Goal: Use online tool/utility: Utilize a website feature to perform a specific function

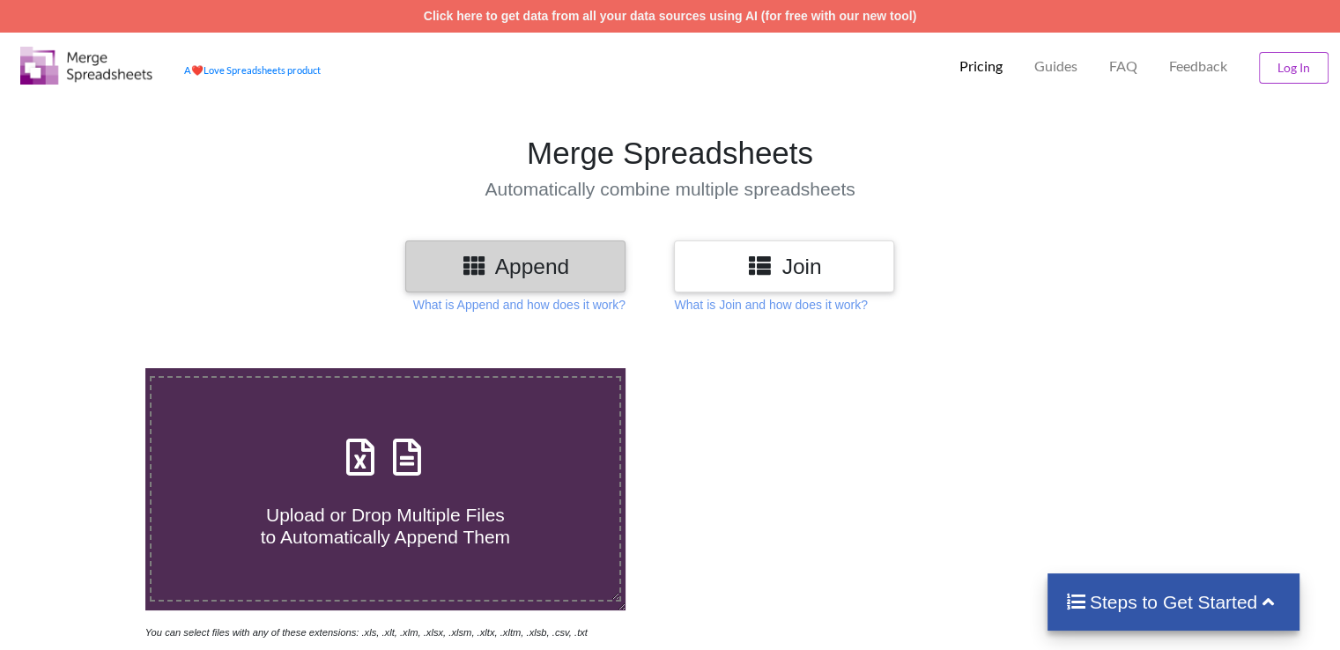
click at [218, 482] on h4 "Upload or Drop Multiple Files to Automatically Append Them" at bounding box center [385, 515] width 467 height 67
click at [92, 368] on input "Upload or Drop Multiple Files to Automatically Append Them" at bounding box center [92, 368] width 0 height 0
type input "C:\fakepath\Ground Water 2012.csv"
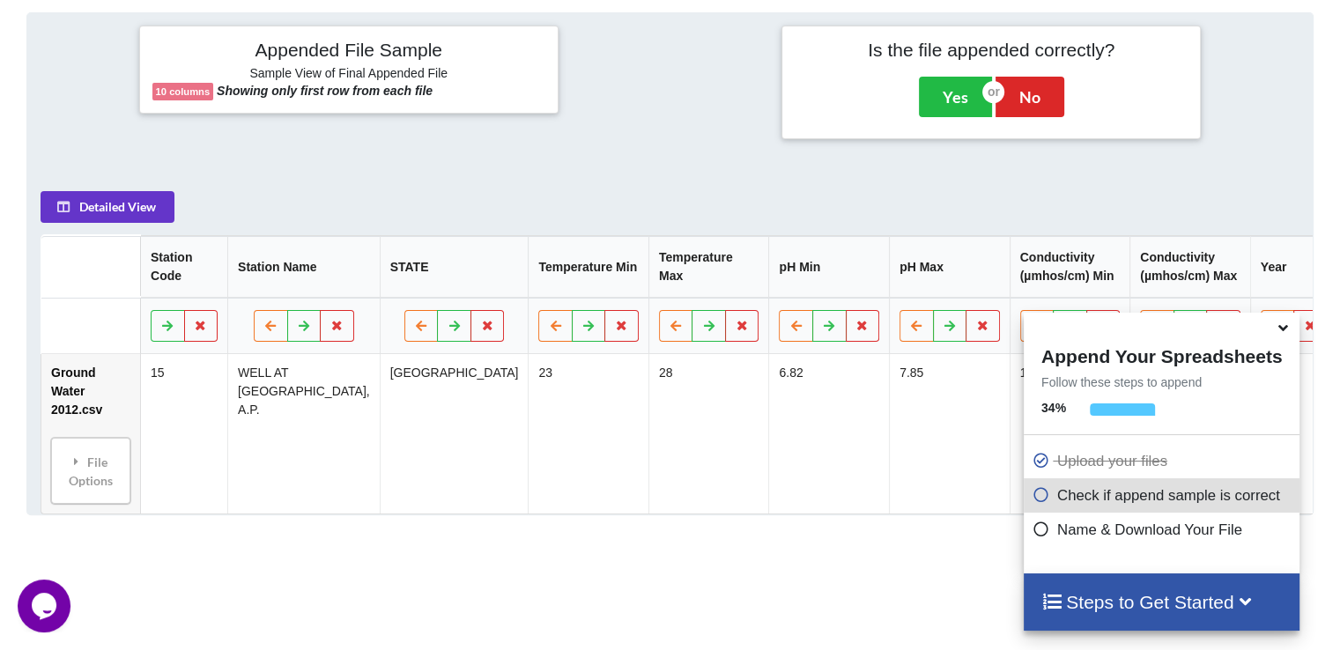
scroll to position [695, 0]
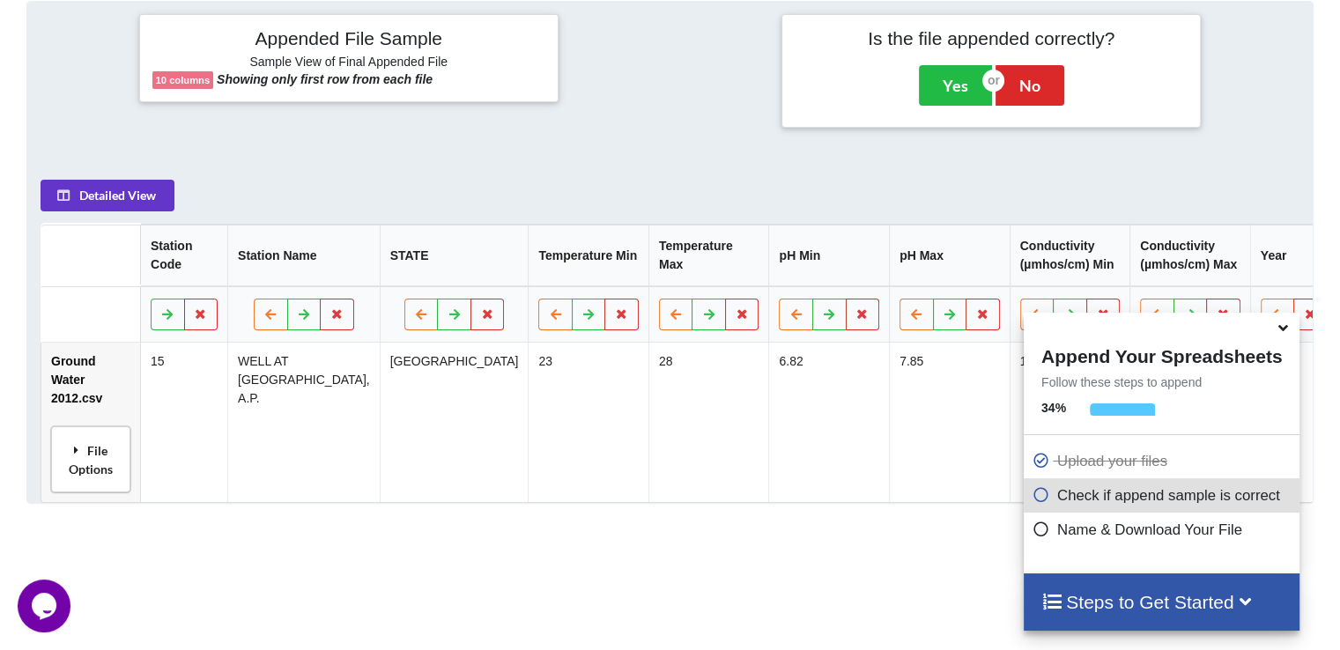
click at [110, 432] on div "File Options" at bounding box center [90, 460] width 69 height 56
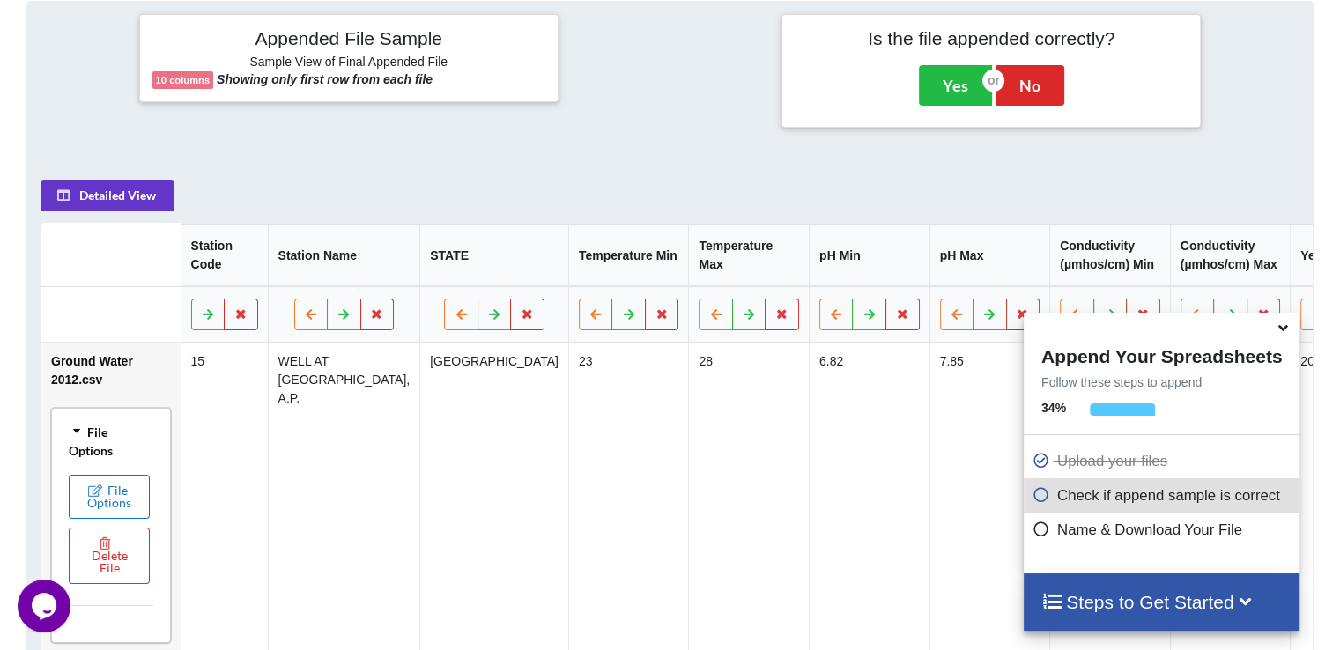
click at [100, 494] on icon at bounding box center [95, 490] width 15 height 11
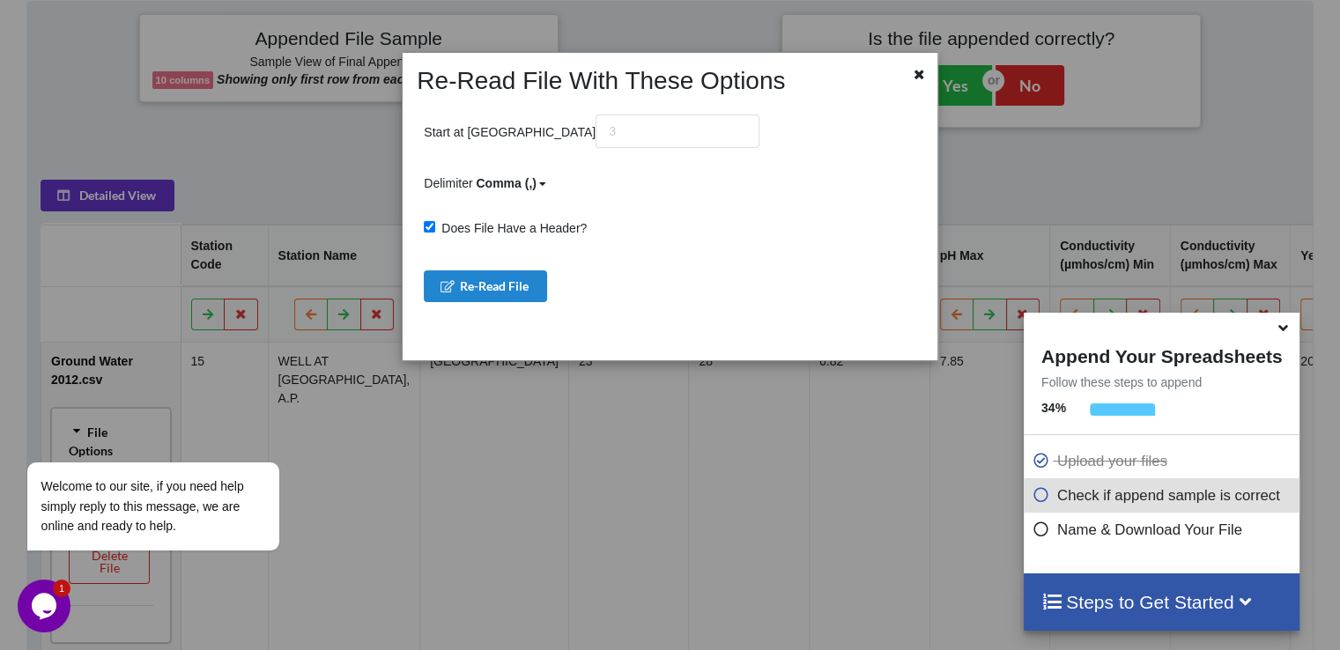
click at [190, 185] on div "Re-Read File With These Options Start at Row Delimiter Comma (,) Comma (,) Semi…" at bounding box center [670, 325] width 1340 height 650
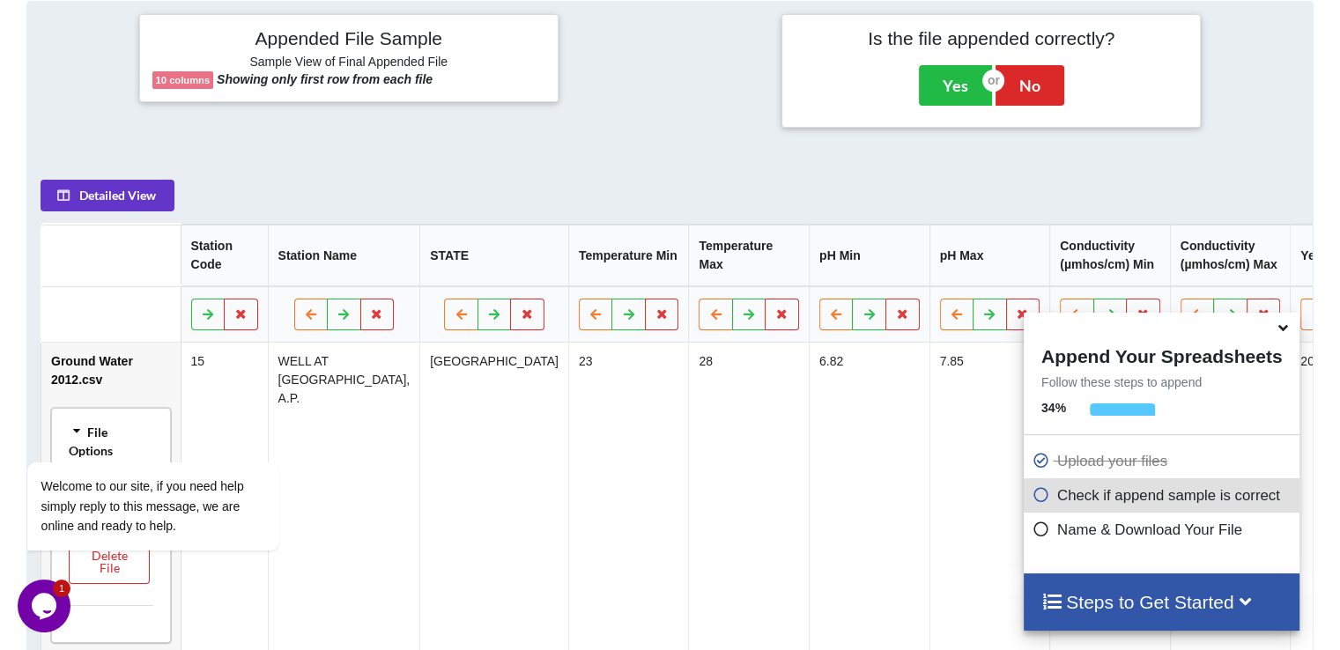
click at [1287, 326] on icon at bounding box center [1283, 325] width 19 height 16
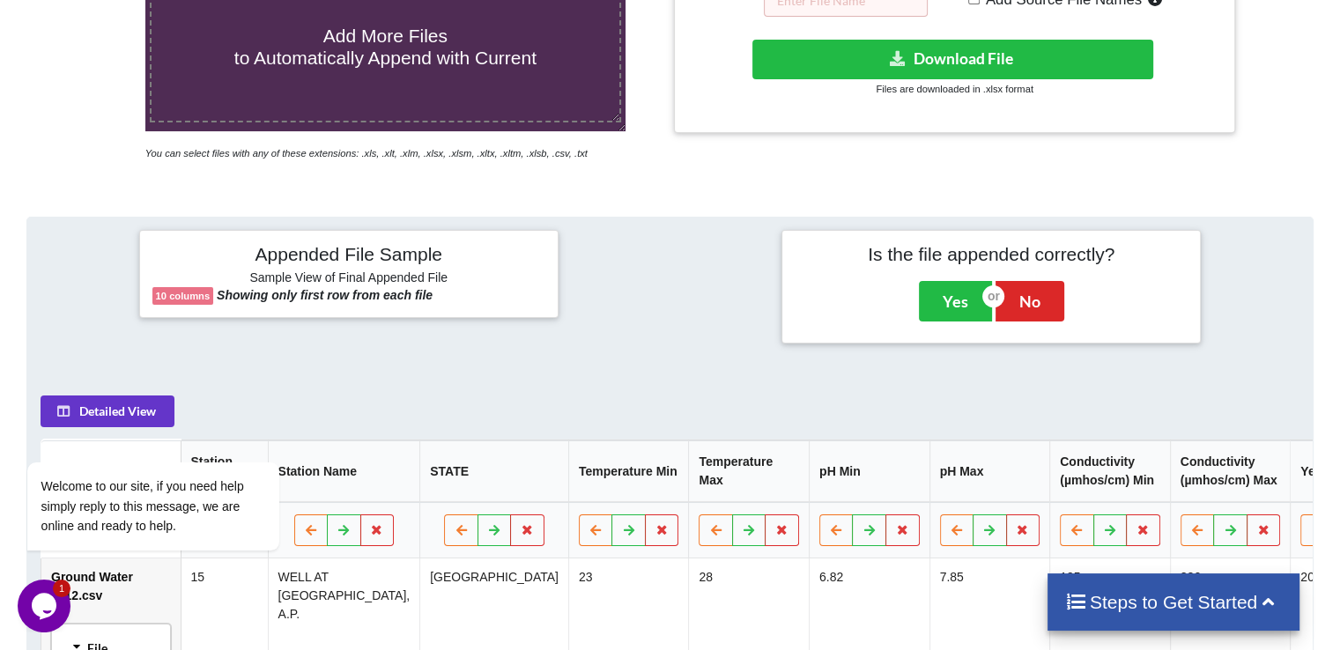
scroll to position [478, 0]
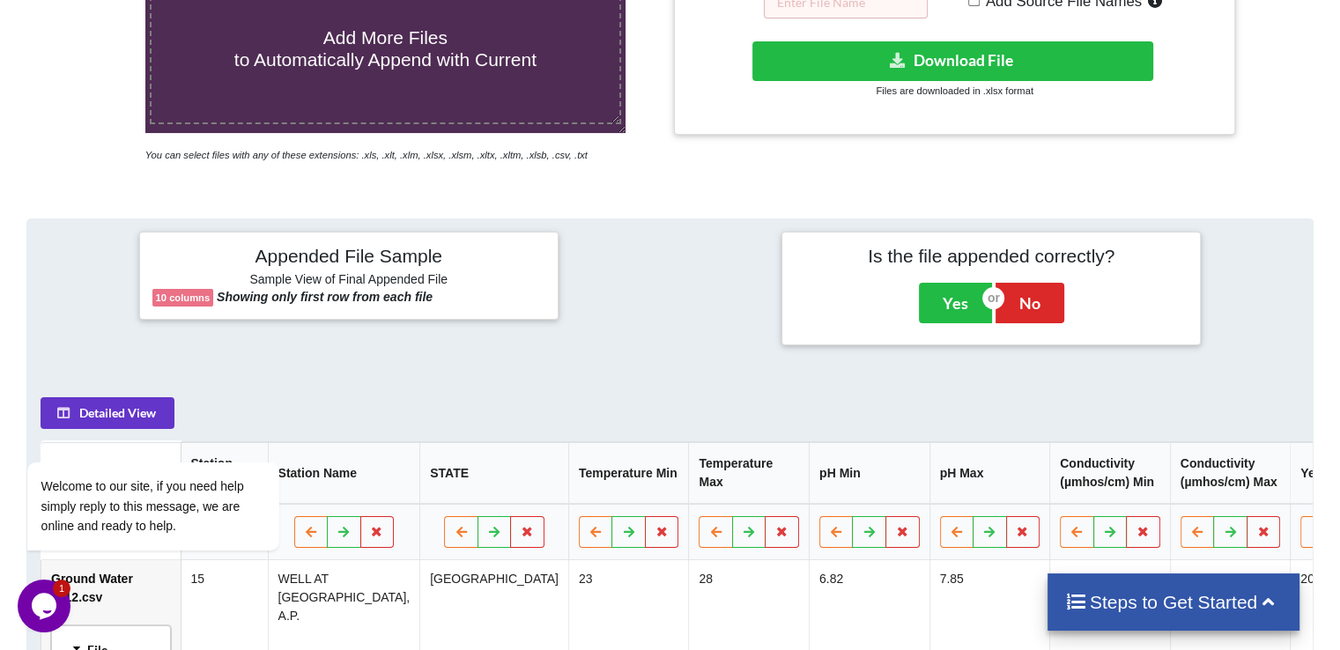
drag, startPoint x: 1330, startPoint y: 297, endPoint x: 1353, endPoint y: 296, distance: 22.9
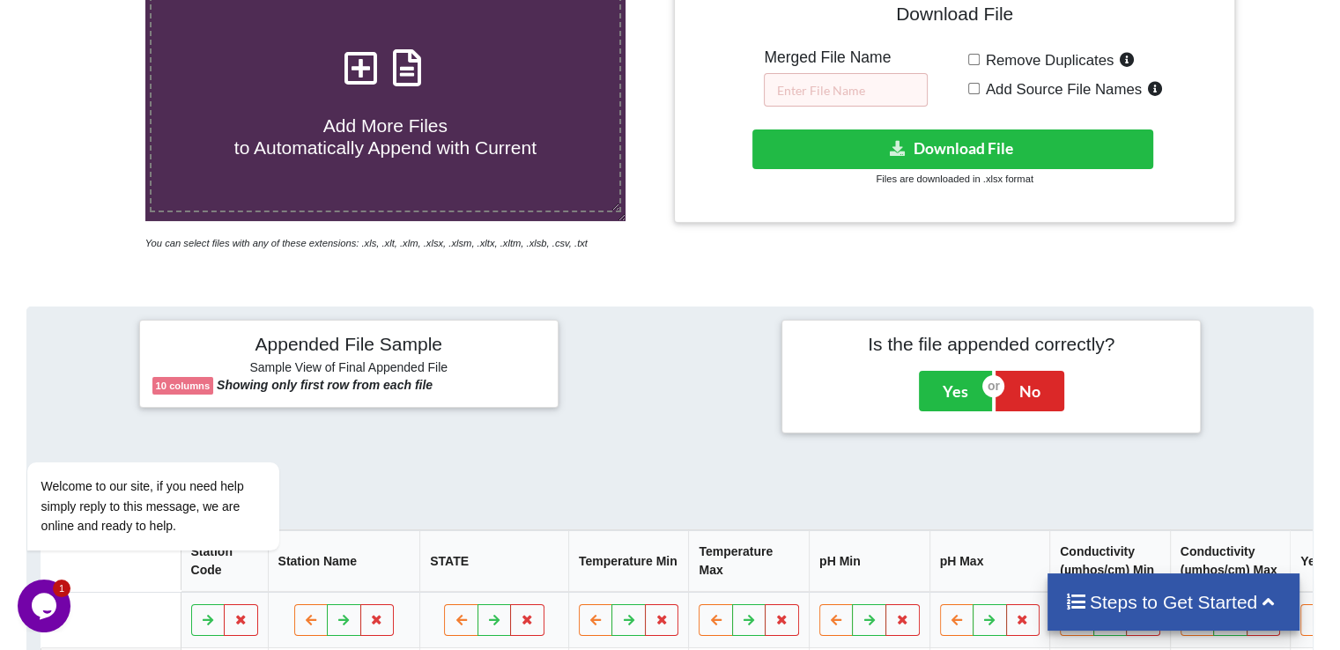
scroll to position [364, 0]
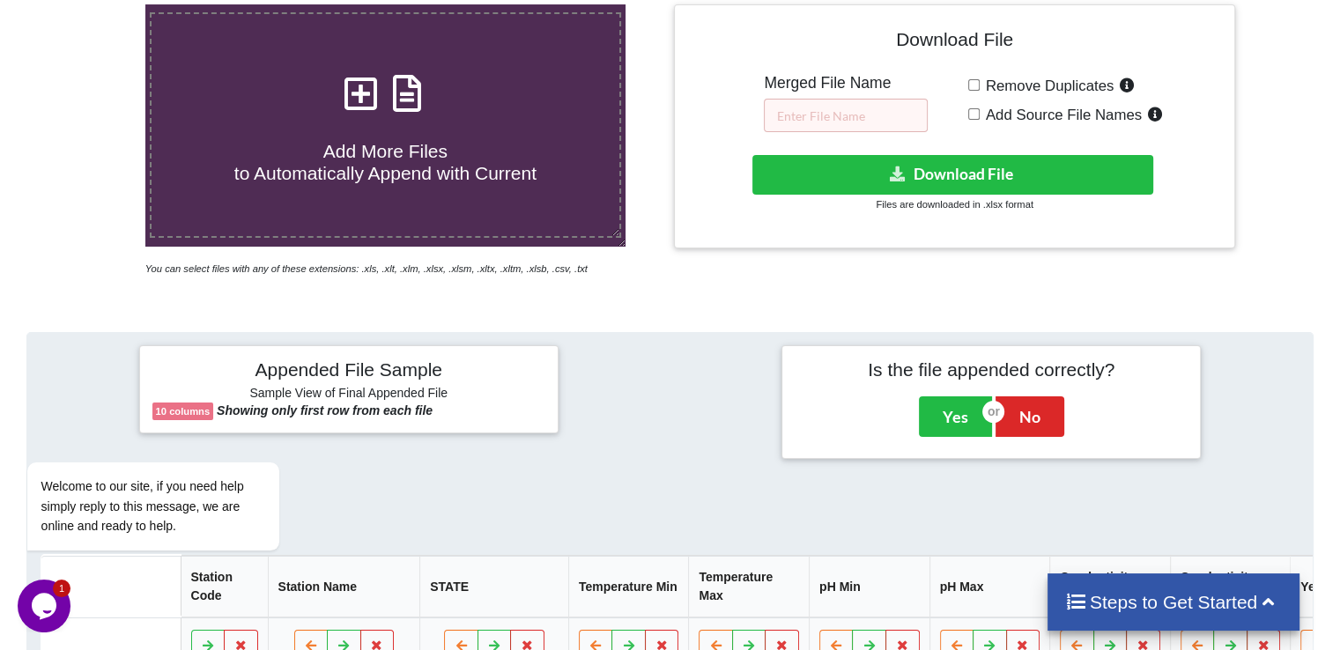
click at [973, 113] on input "Add Source File Names" at bounding box center [974, 113] width 11 height 11
checkbox input "true"
click at [823, 122] on input "text" at bounding box center [846, 115] width 164 height 33
click at [363, 97] on icon at bounding box center [360, 84] width 44 height 37
click at [92, 4] on input "Add More Files to Automatically Append with Current" at bounding box center [92, 4] width 0 height 0
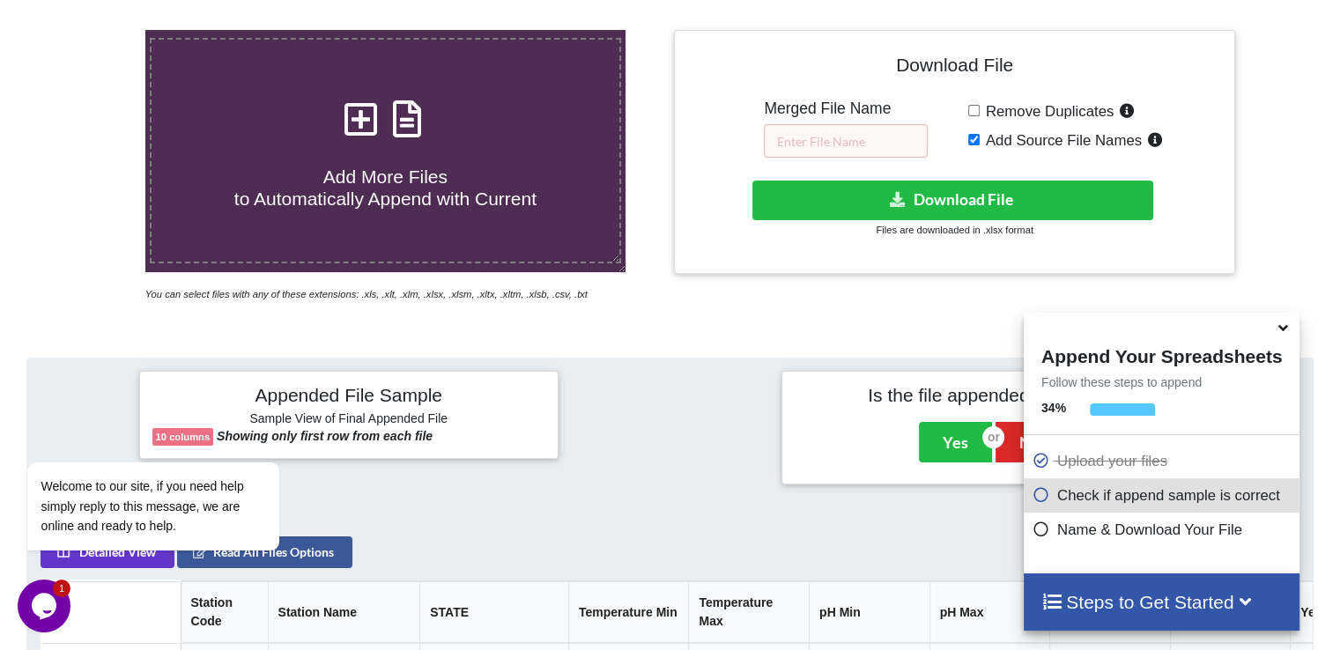
scroll to position [317, 0]
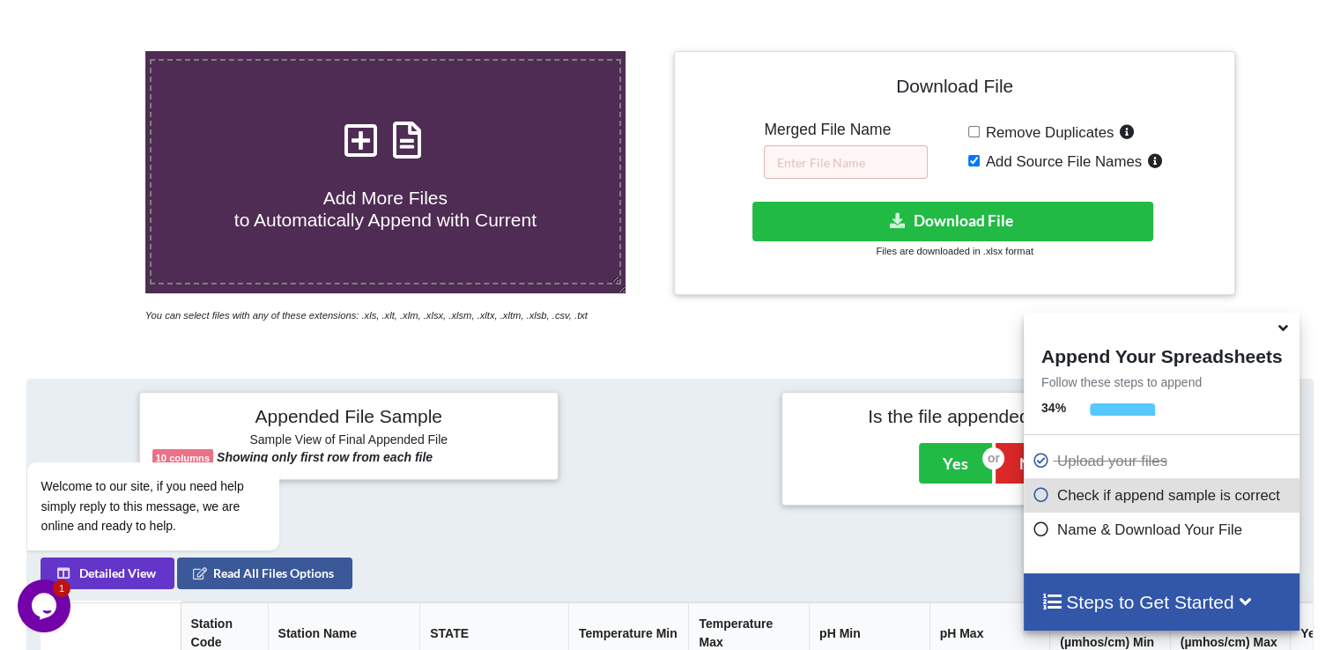
click at [340, 145] on icon at bounding box center [360, 131] width 44 height 37
click at [92, 51] on input "Add More Files to Automatically Append with Current" at bounding box center [92, 51] width 0 height 0
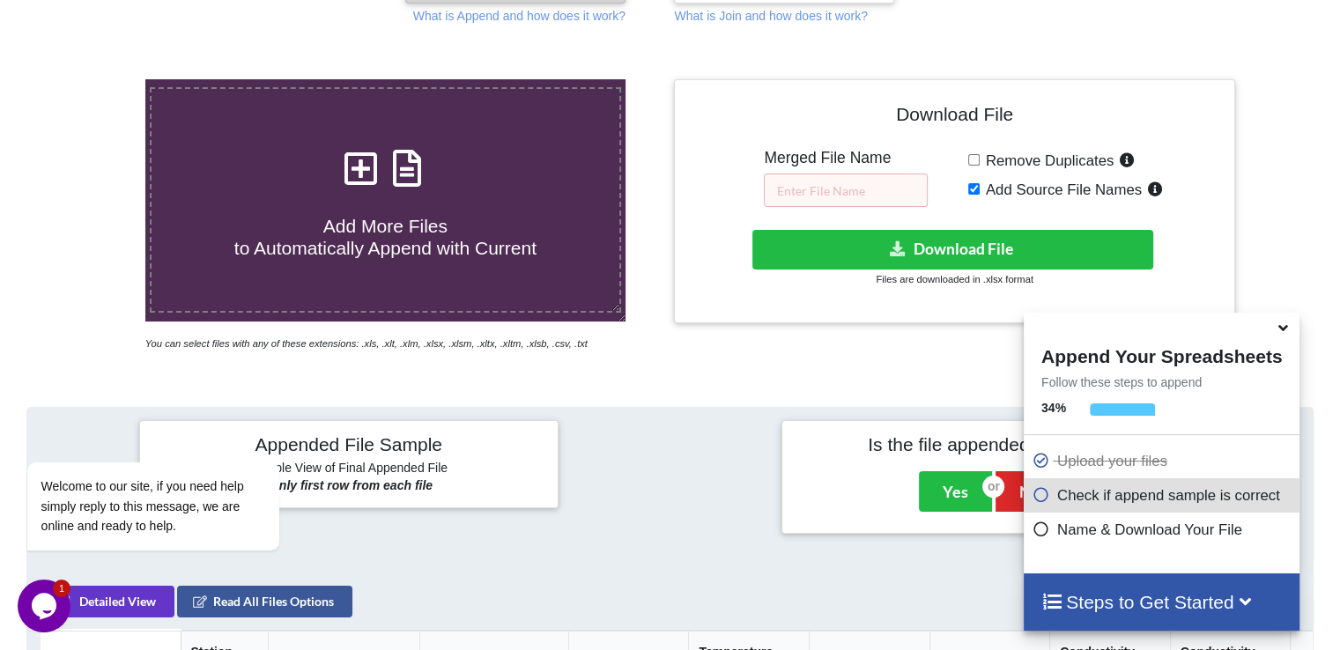
scroll to position [271, 0]
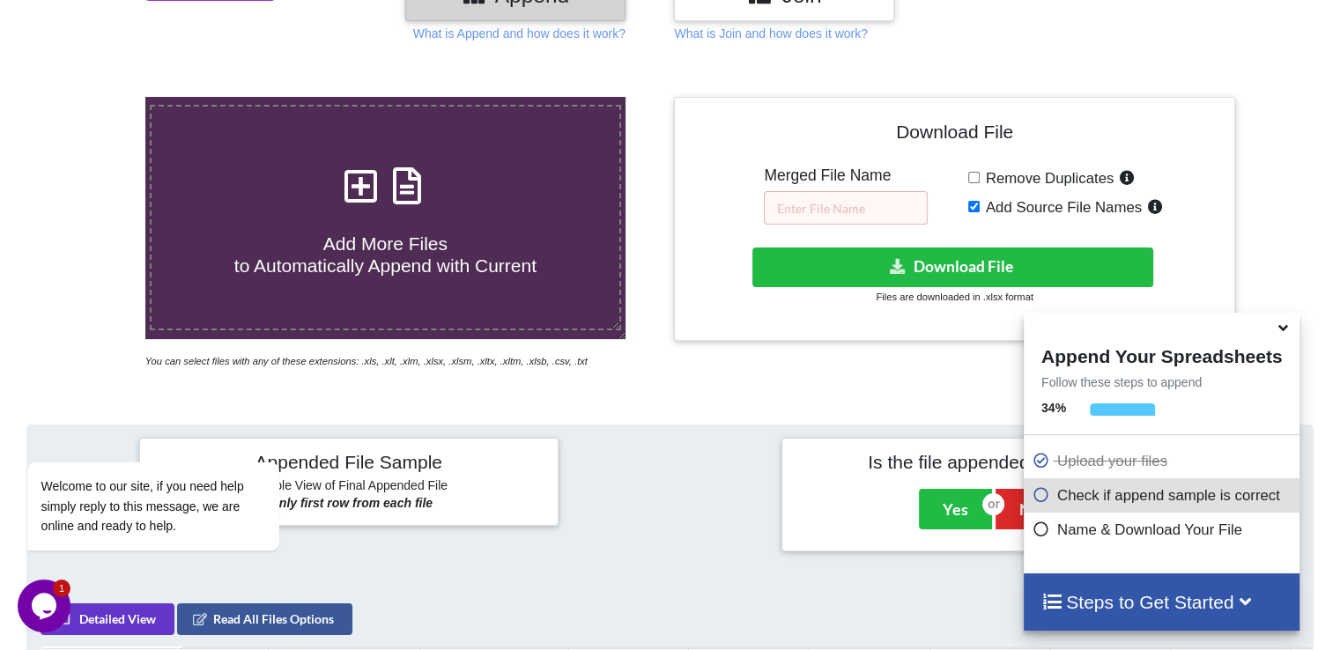
click at [361, 194] on icon at bounding box center [360, 177] width 44 height 37
click at [92, 97] on input "Add More Files to Automatically Append with Current" at bounding box center [92, 97] width 0 height 0
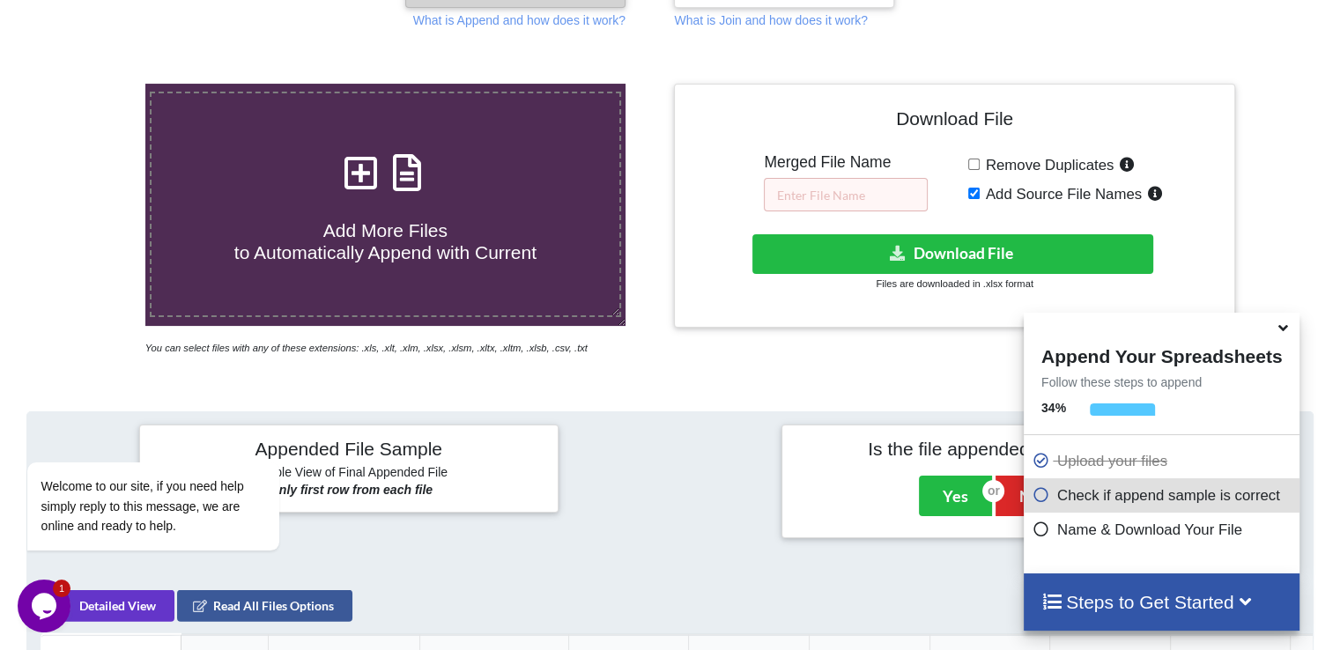
scroll to position [144, 0]
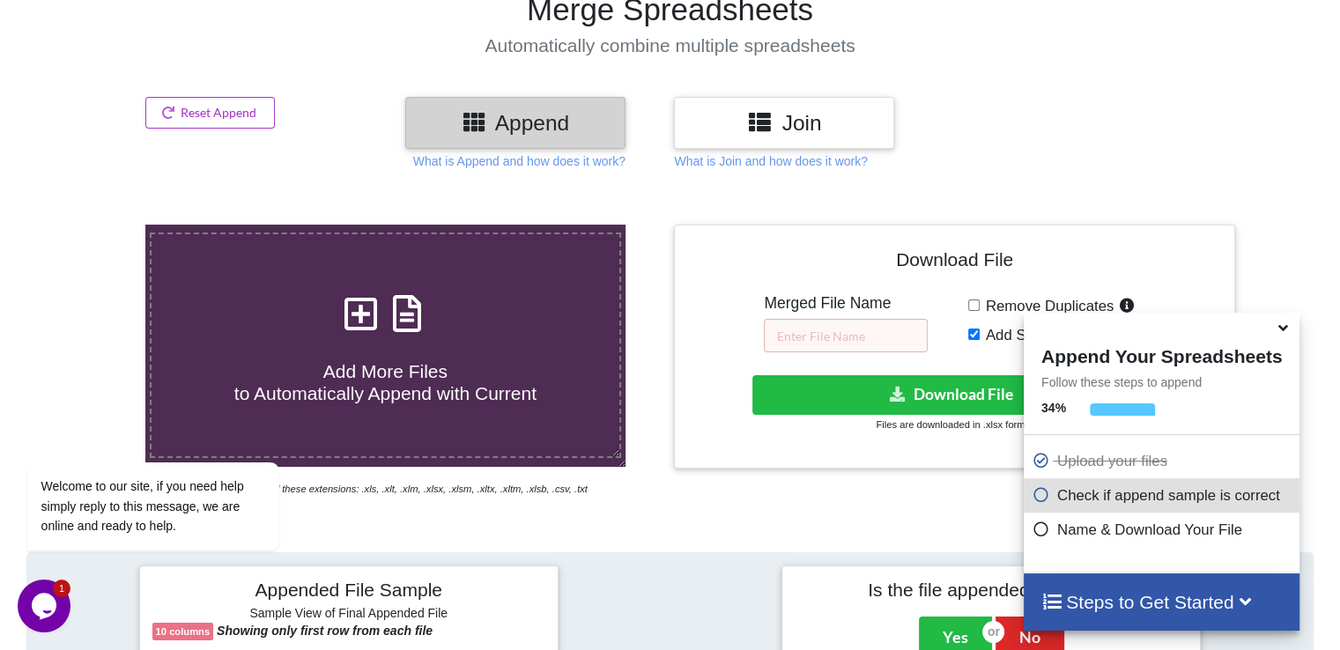
click at [360, 315] on icon at bounding box center [360, 304] width 44 height 37
click at [92, 225] on input "Add More Files to Automatically Append with Current" at bounding box center [92, 225] width 0 height 0
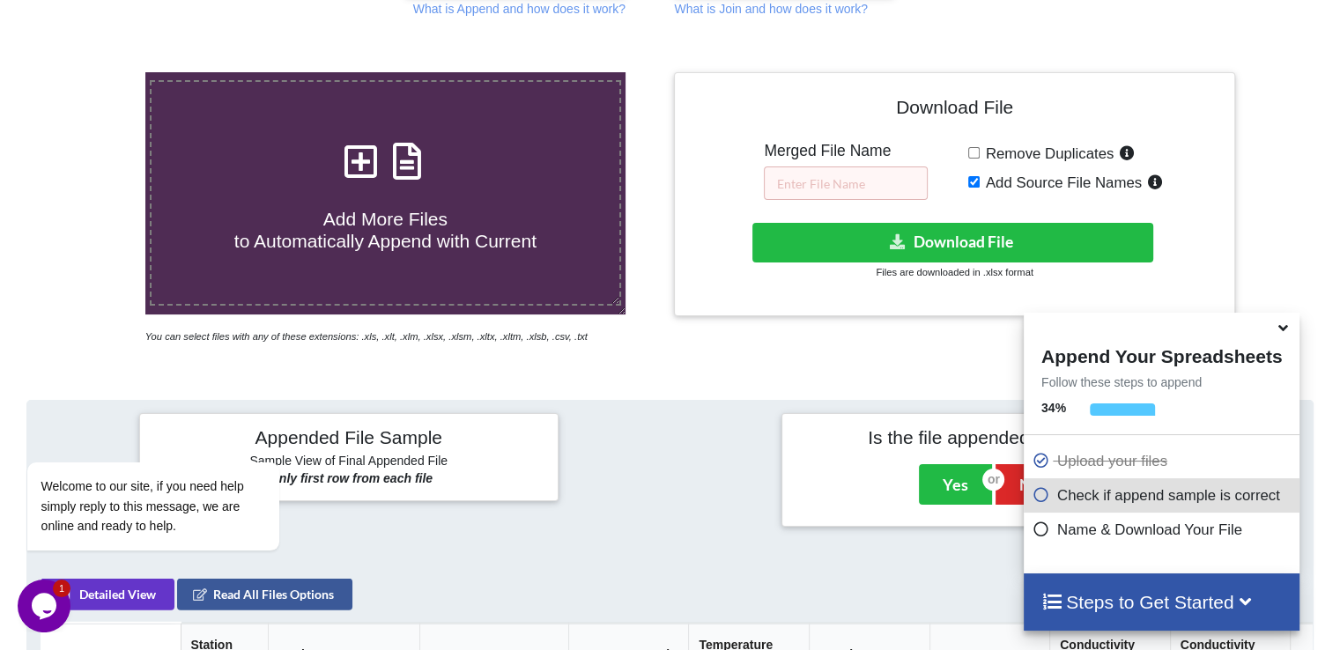
scroll to position [272, 0]
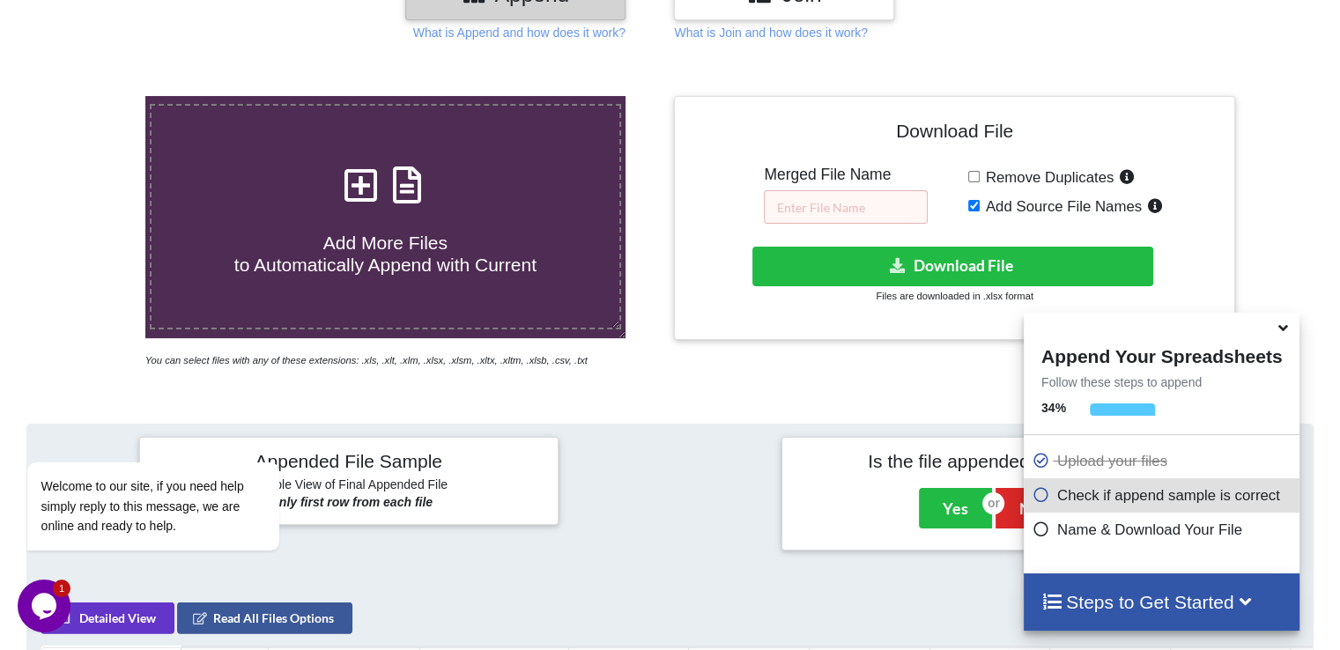
click at [357, 184] on icon at bounding box center [360, 176] width 44 height 37
click at [92, 96] on input "Add More Files to Automatically Append with Current" at bounding box center [92, 96] width 0 height 0
click at [1286, 330] on icon at bounding box center [1283, 325] width 19 height 16
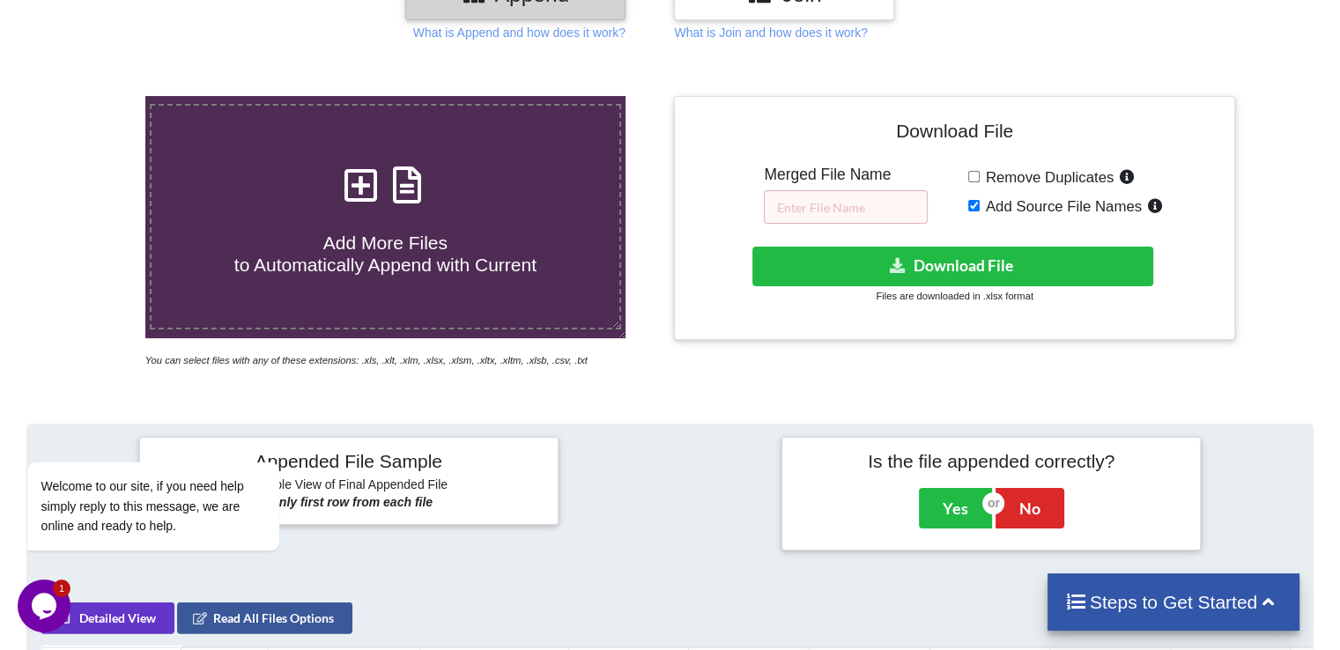
click at [358, 195] on icon at bounding box center [360, 176] width 44 height 37
click at [92, 96] on input "Add More Files to Automatically Append with Current" at bounding box center [92, 96] width 0 height 0
click at [354, 185] on icon at bounding box center [360, 176] width 44 height 37
click at [92, 96] on input "Add More Files to Automatically Append with Current" at bounding box center [92, 96] width 0 height 0
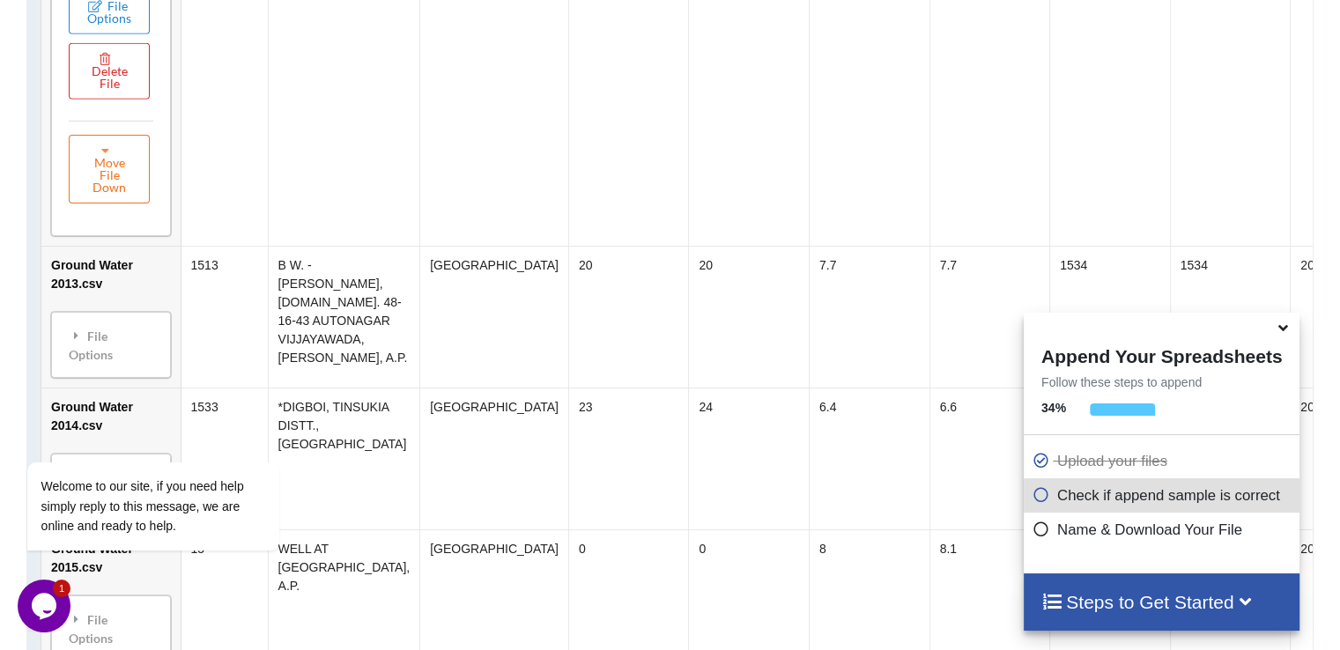
scroll to position [1206, 0]
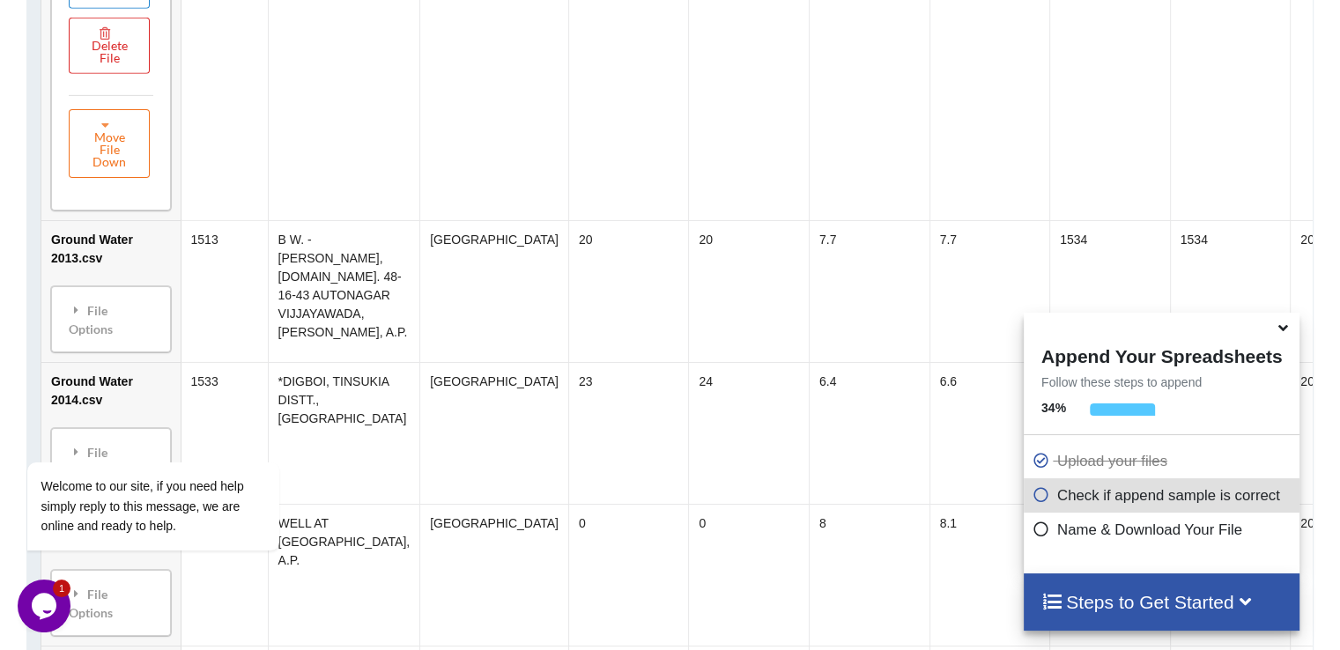
drag, startPoint x: 1339, startPoint y: 351, endPoint x: 1348, endPoint y: 385, distance: 35.5
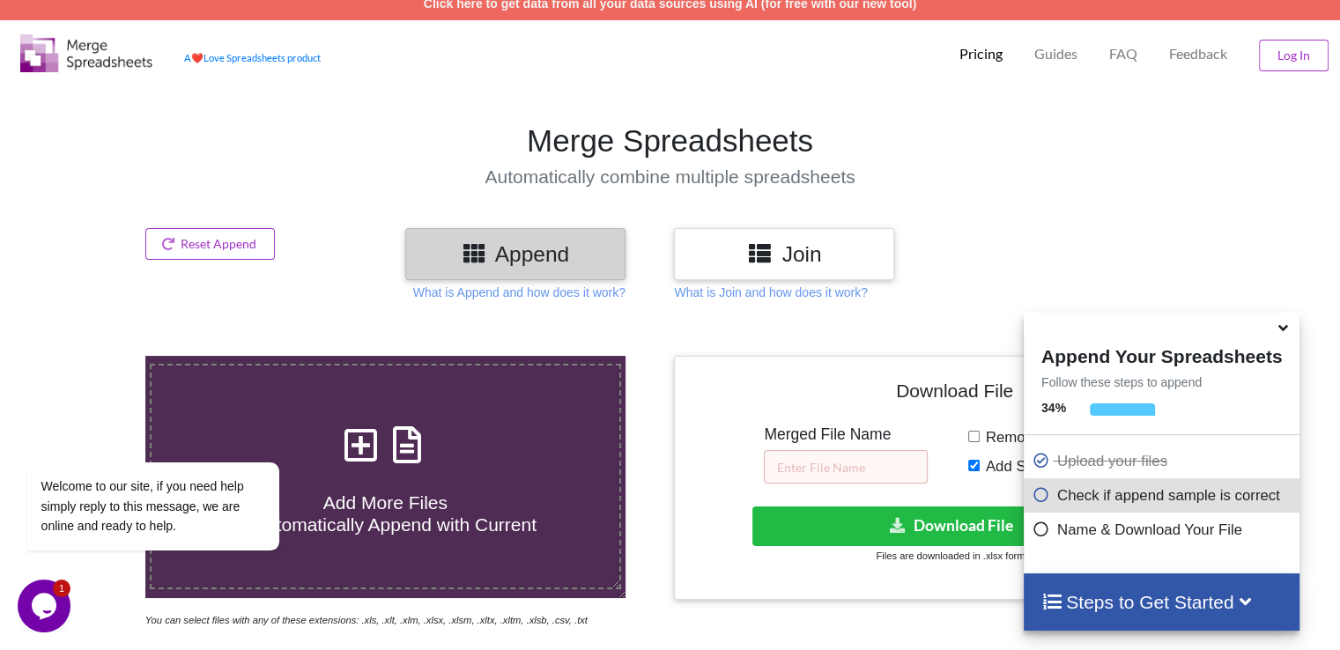
scroll to position [15, 0]
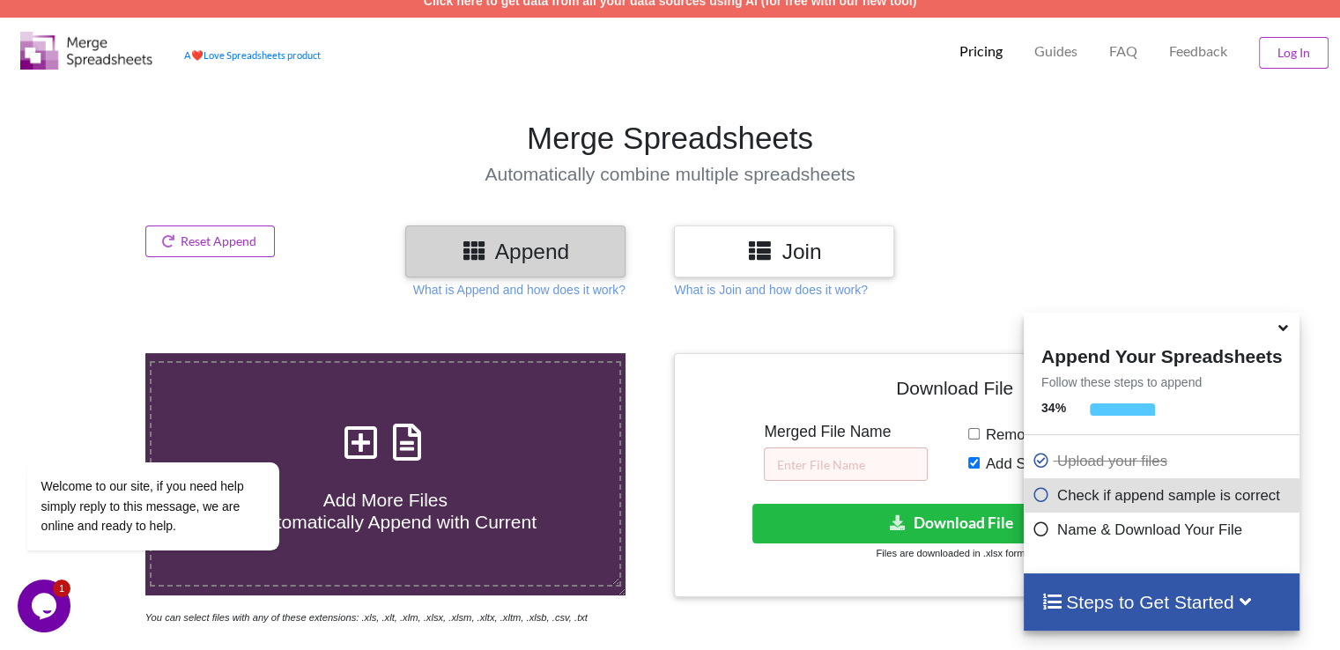
click at [349, 423] on icon at bounding box center [360, 433] width 44 height 37
click at [92, 353] on input "Add More Files to Automatically Append with Current" at bounding box center [92, 353] width 0 height 0
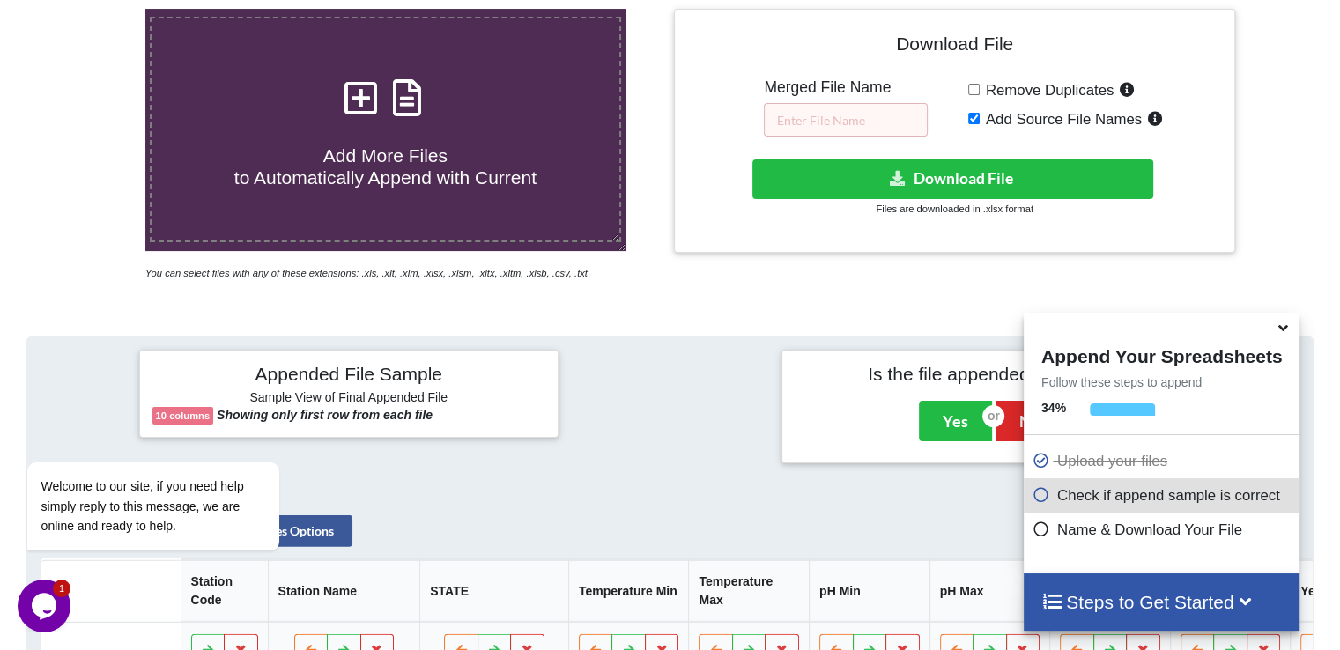
scroll to position [167, 0]
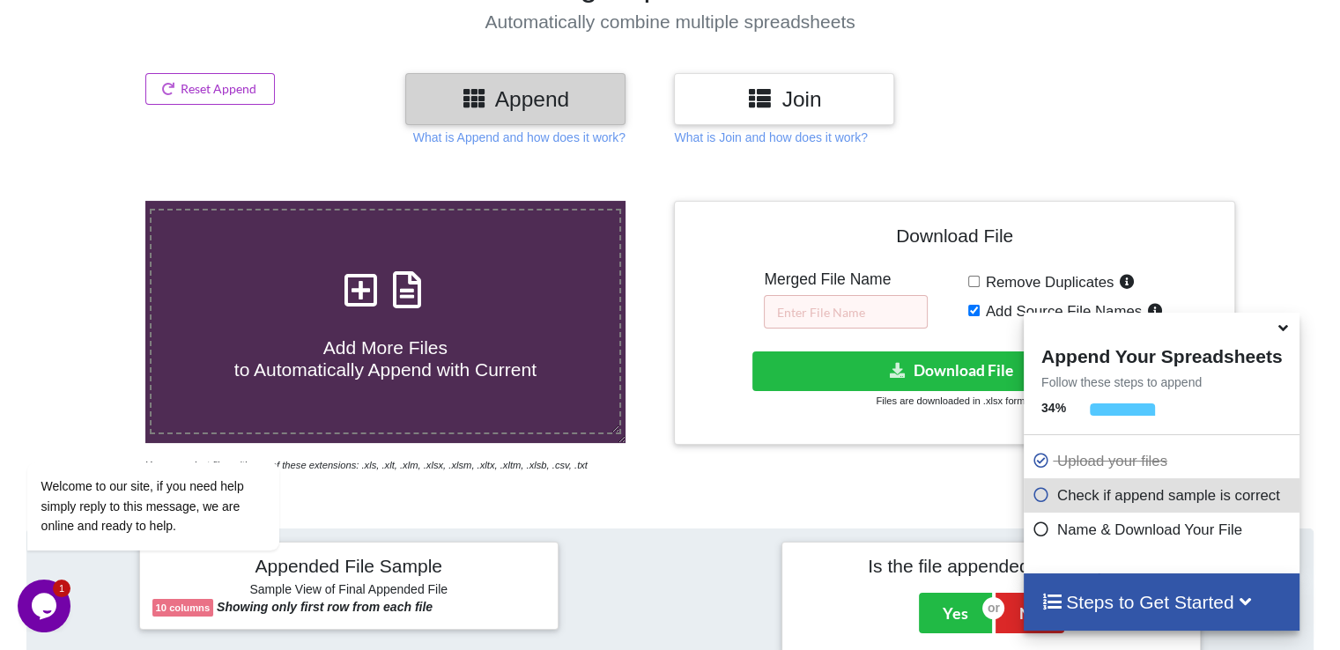
click at [344, 279] on icon at bounding box center [360, 281] width 44 height 37
click at [92, 201] on input "Add More Files to Automatically Append with Current" at bounding box center [92, 201] width 0 height 0
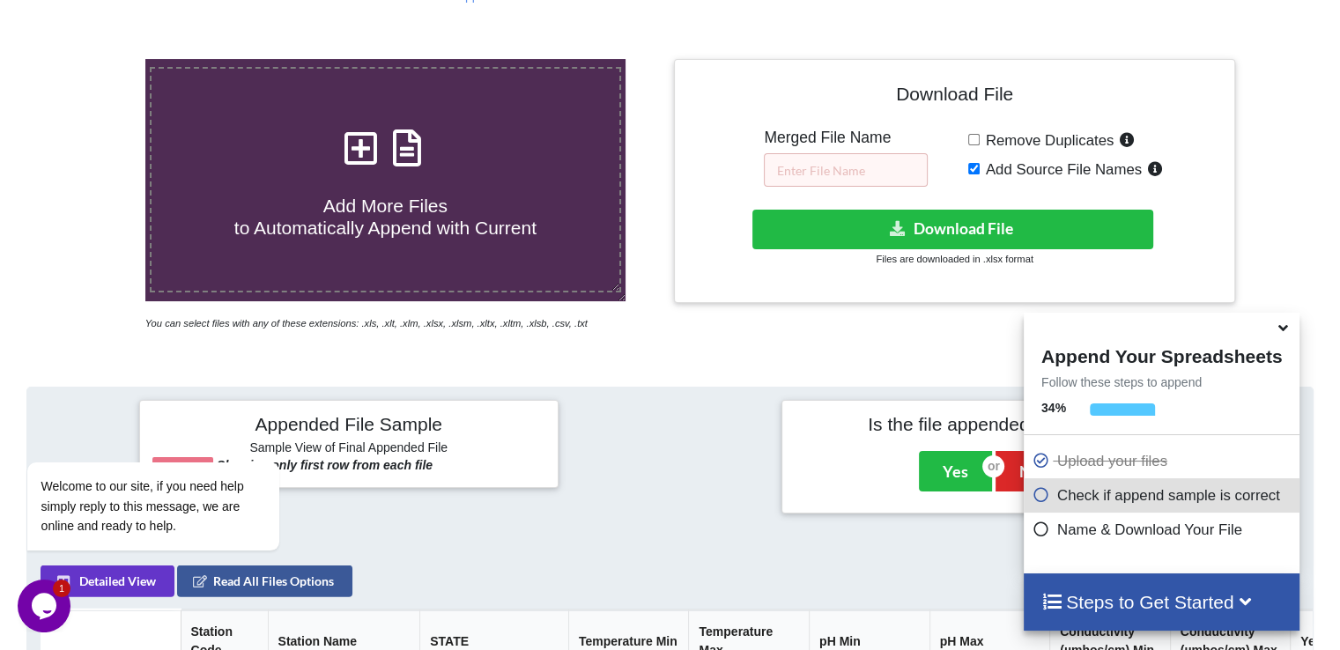
scroll to position [293, 0]
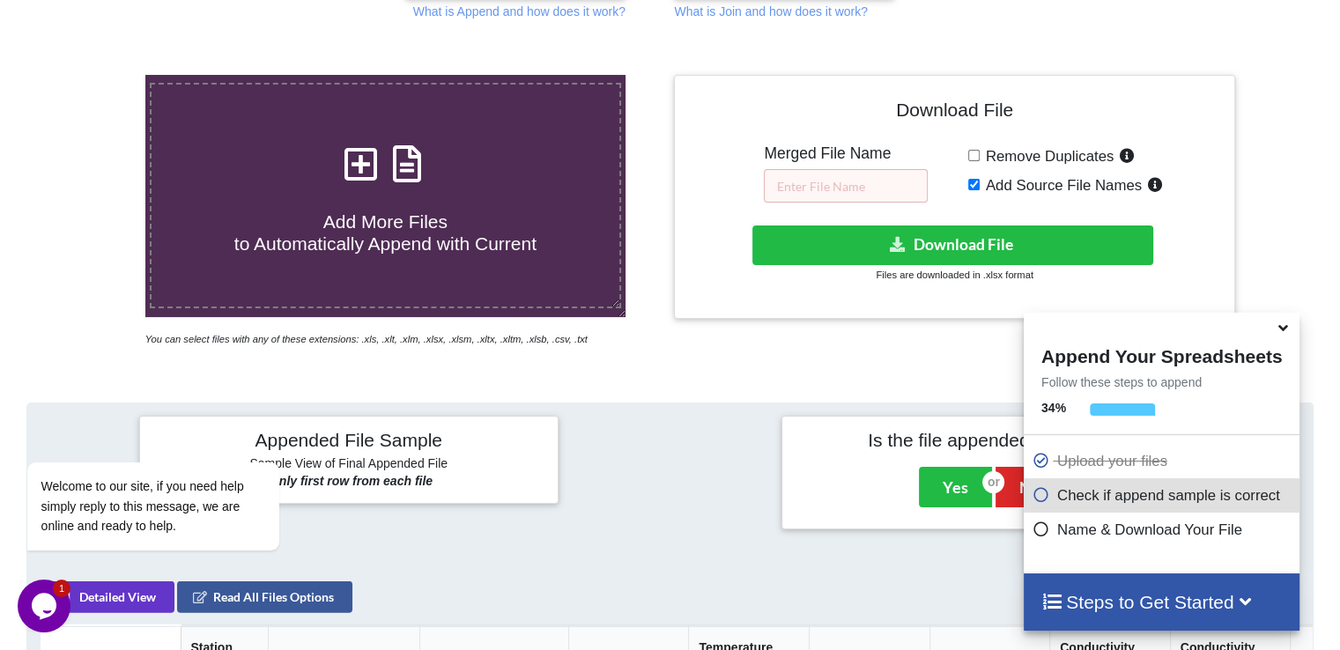
click at [360, 149] on icon at bounding box center [360, 155] width 44 height 37
click at [92, 75] on input "Add More Files to Automatically Append with Current" at bounding box center [92, 75] width 0 height 0
type input "C:\fakepath\Ground Water 2021.csv"
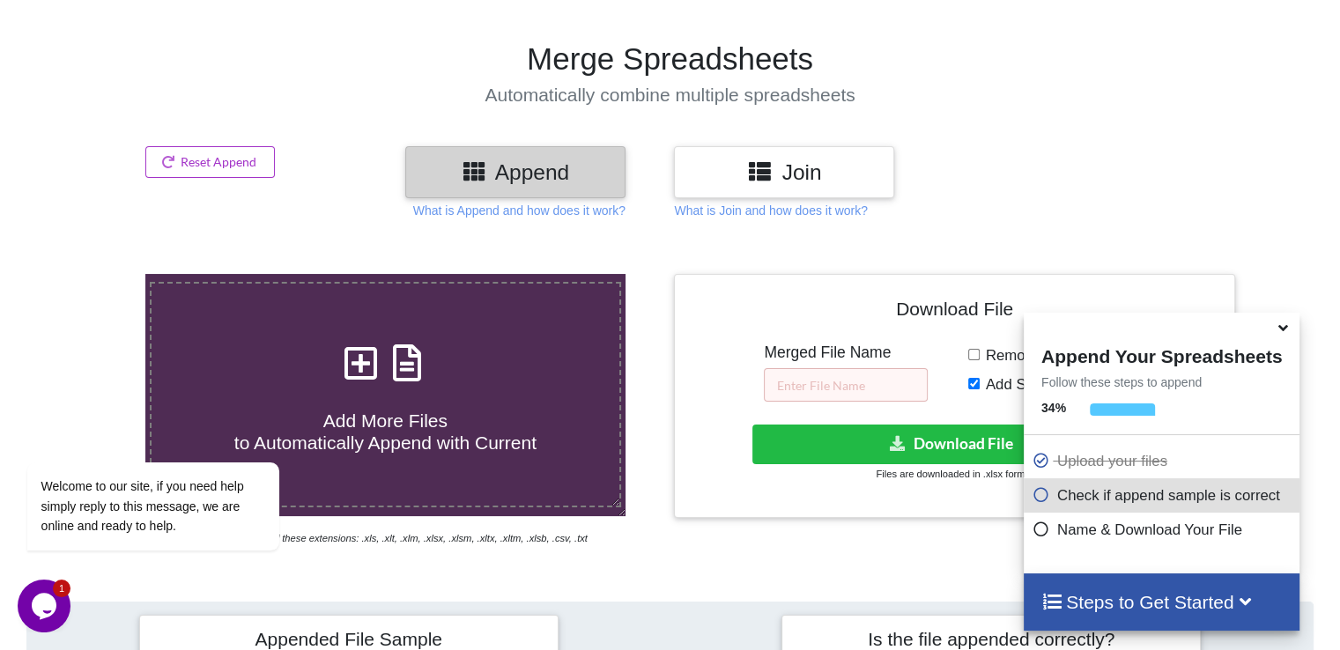
scroll to position [0, 0]
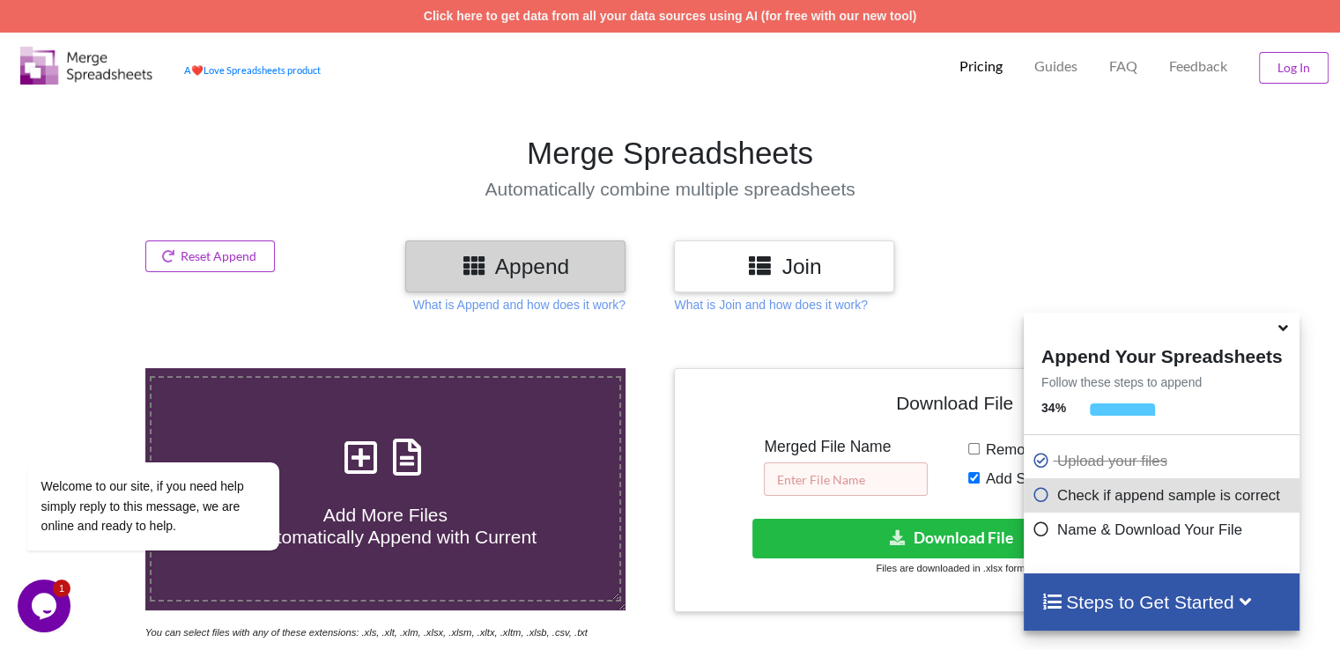
click at [837, 484] on input "text" at bounding box center [846, 479] width 164 height 33
type input "groundwater"
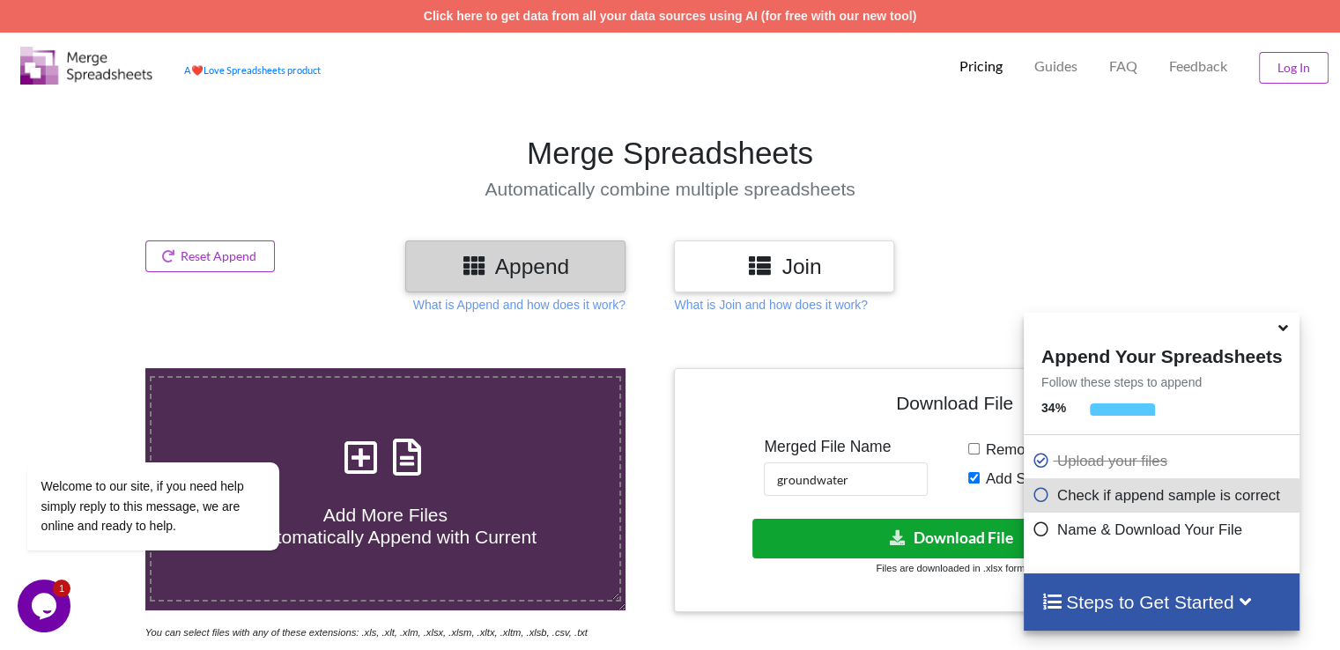
click at [857, 531] on button "Download File" at bounding box center [953, 539] width 401 height 40
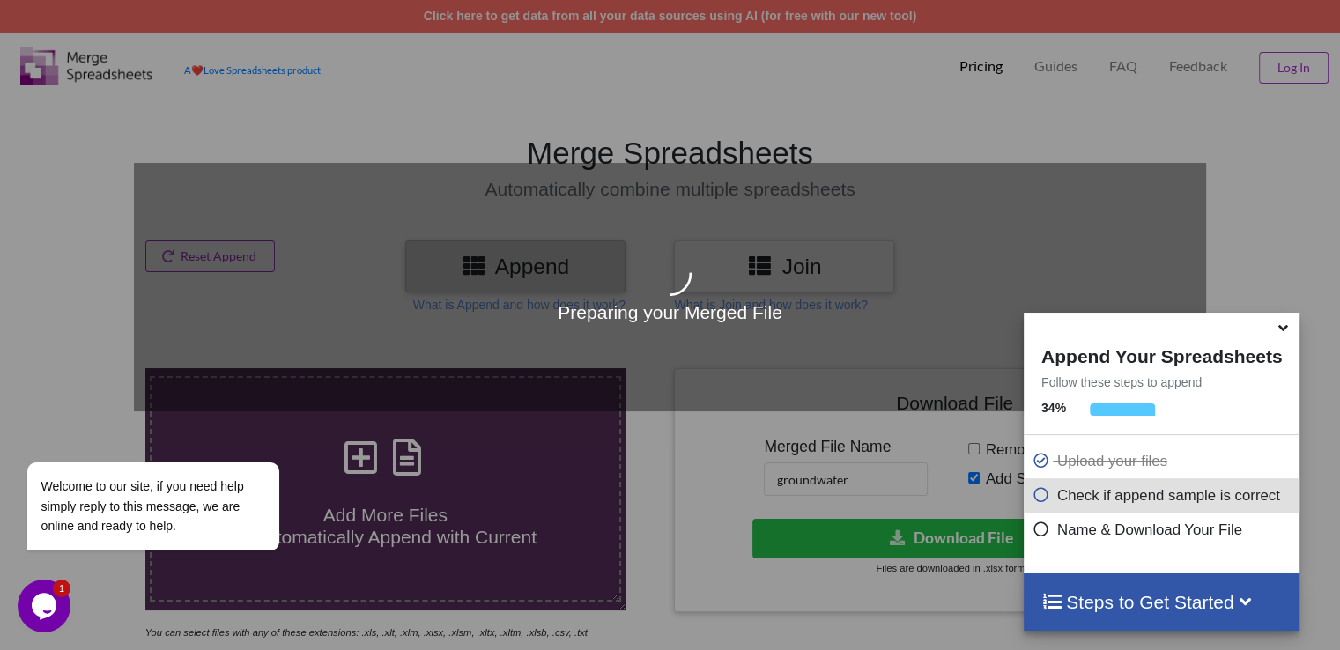
click at [1282, 329] on icon at bounding box center [1283, 325] width 19 height 16
